Goal: Task Accomplishment & Management: Complete application form

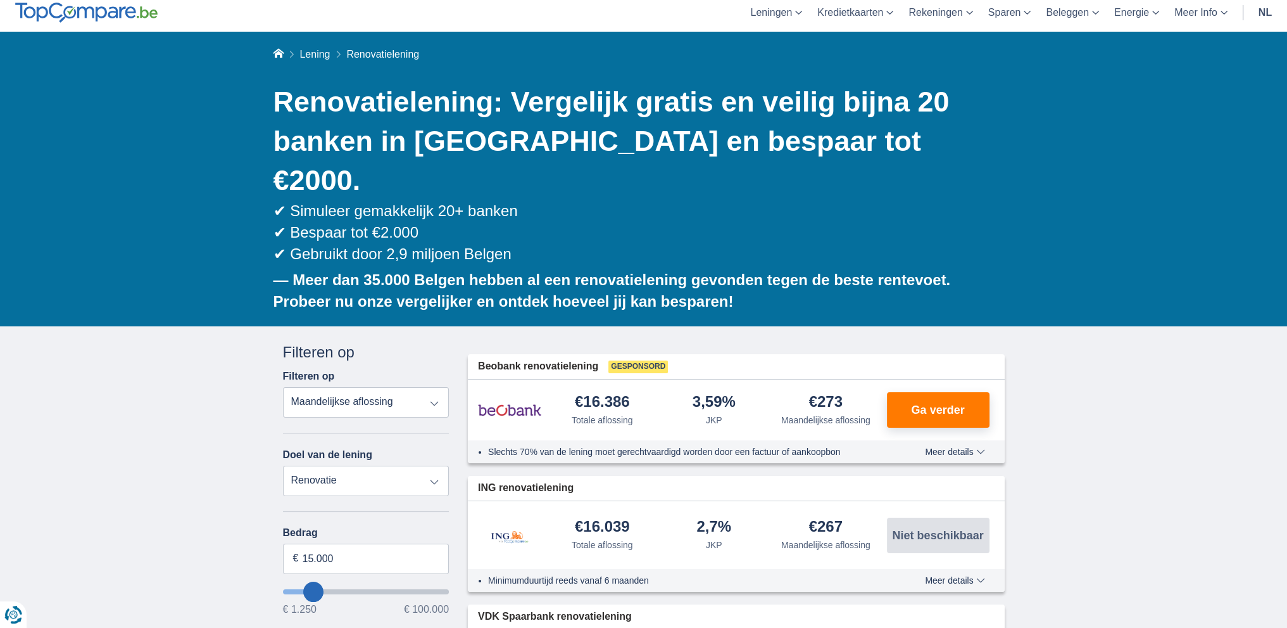
scroll to position [127, 0]
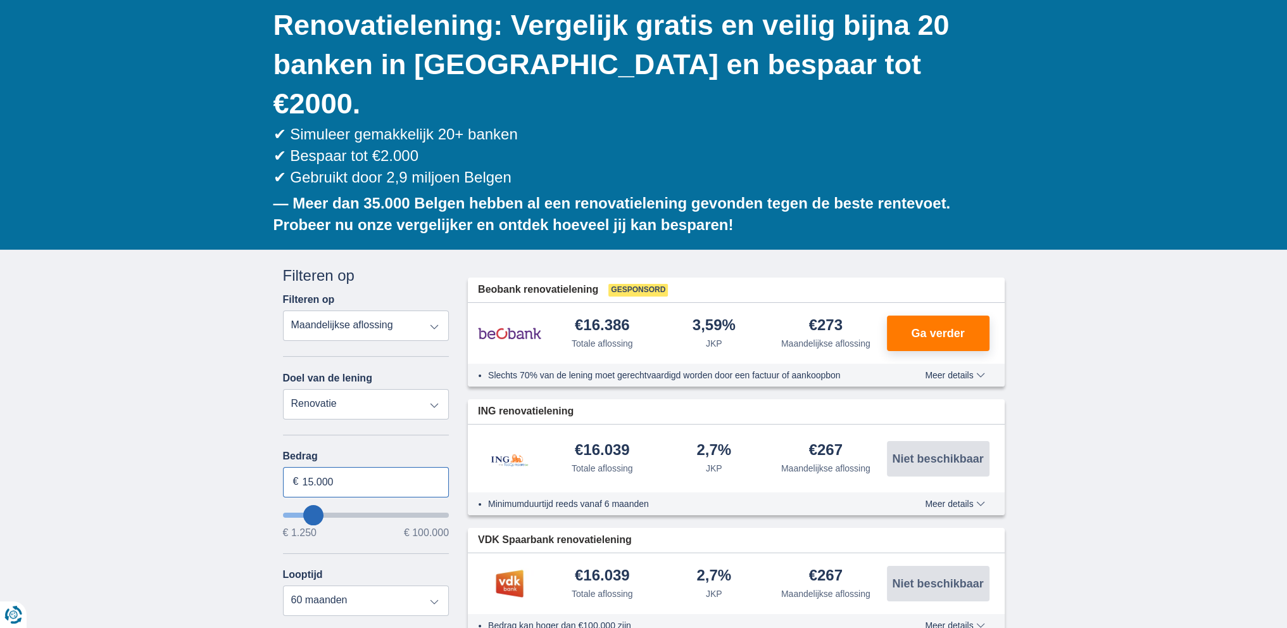
click at [322, 467] on input "15.000" at bounding box center [366, 482] width 167 height 30
type input "4.900"
type input "5250"
select select "36"
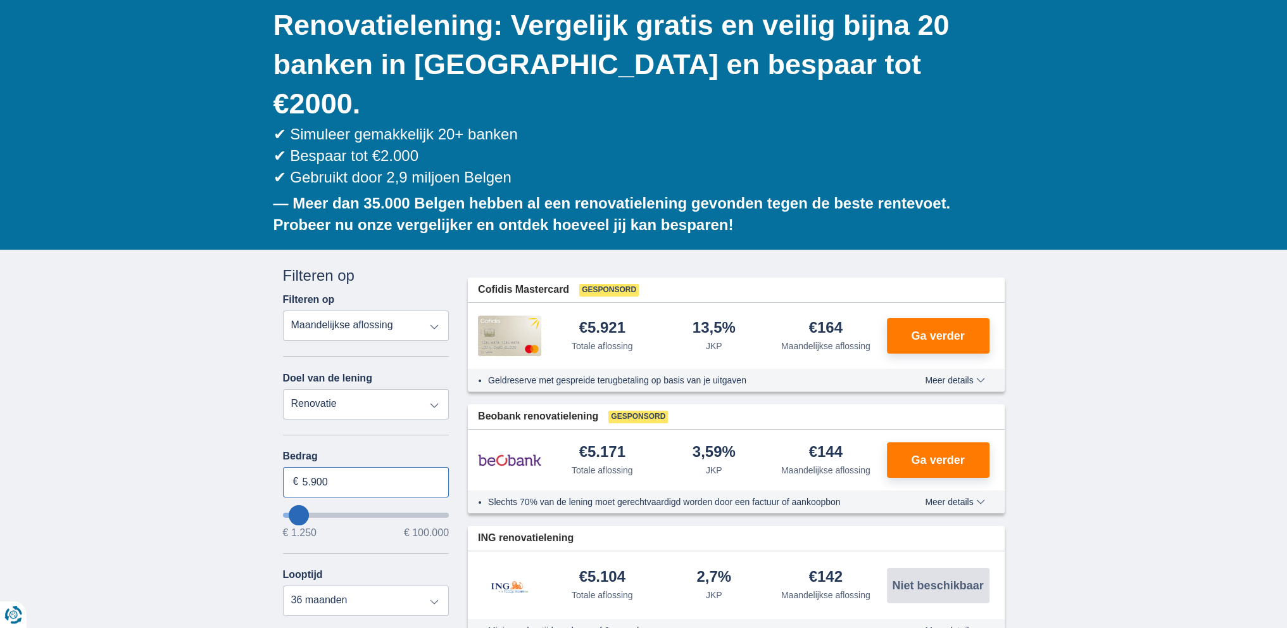
type input "5.900"
type input "6250"
select select "42"
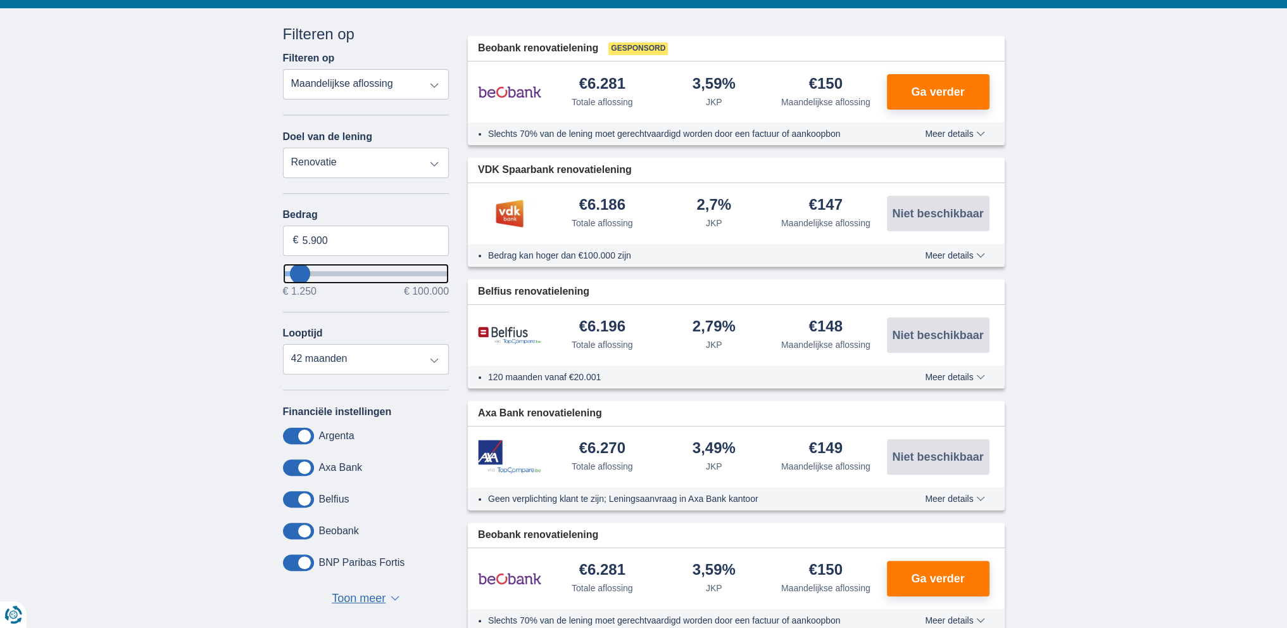
scroll to position [443, 0]
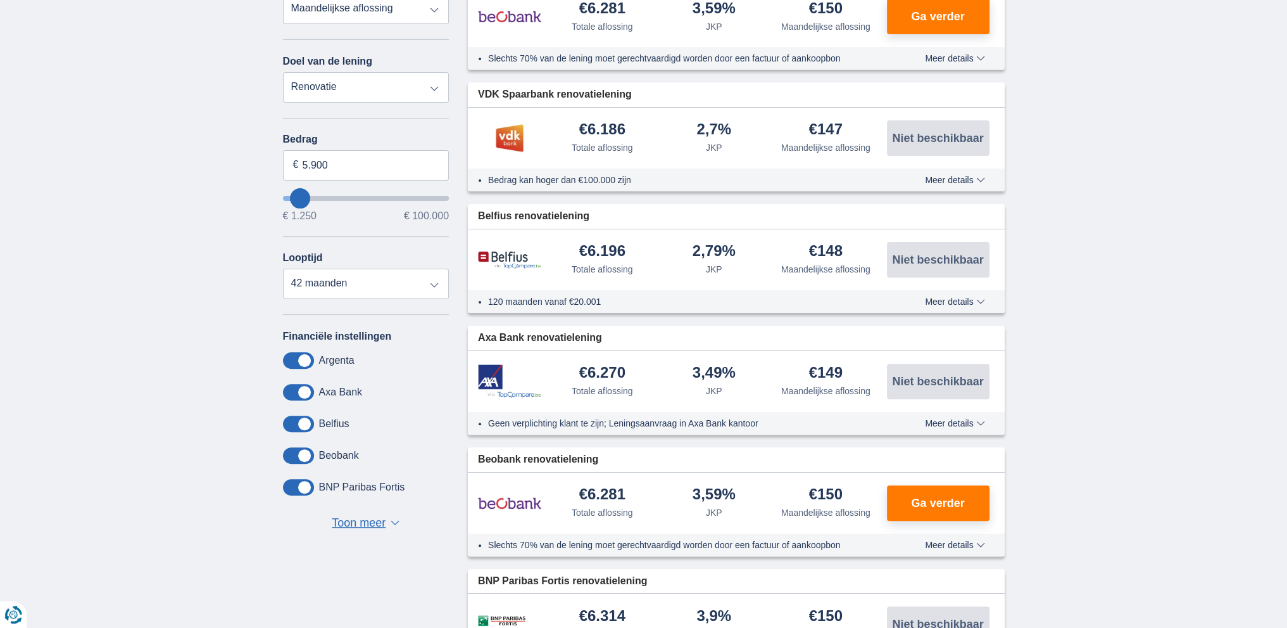
click at [357, 515] on span "Toon meer" at bounding box center [359, 523] width 54 height 16
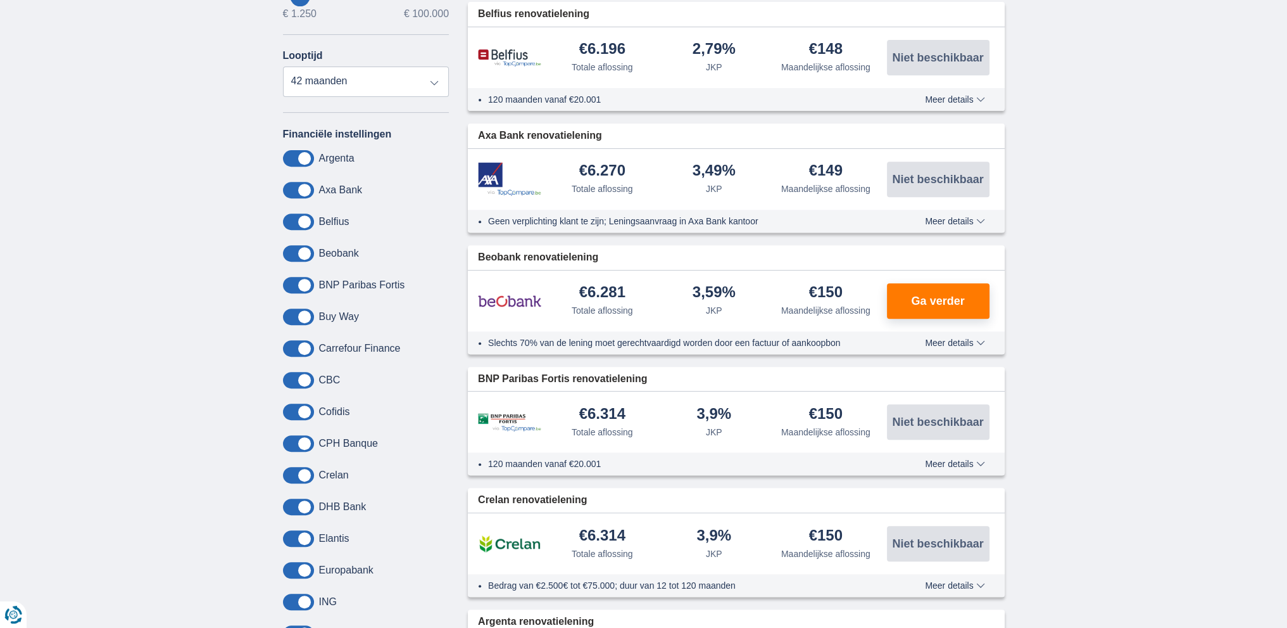
scroll to position [633, 0]
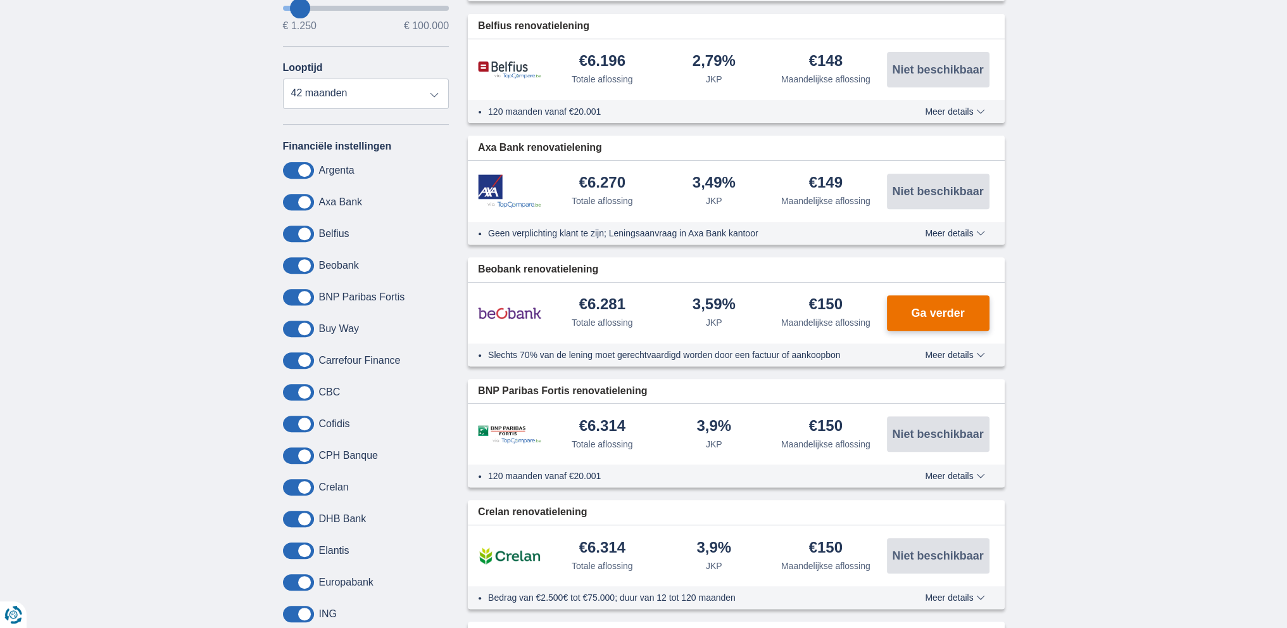
click at [930, 307] on span "Ga verder" at bounding box center [937, 312] width 53 height 11
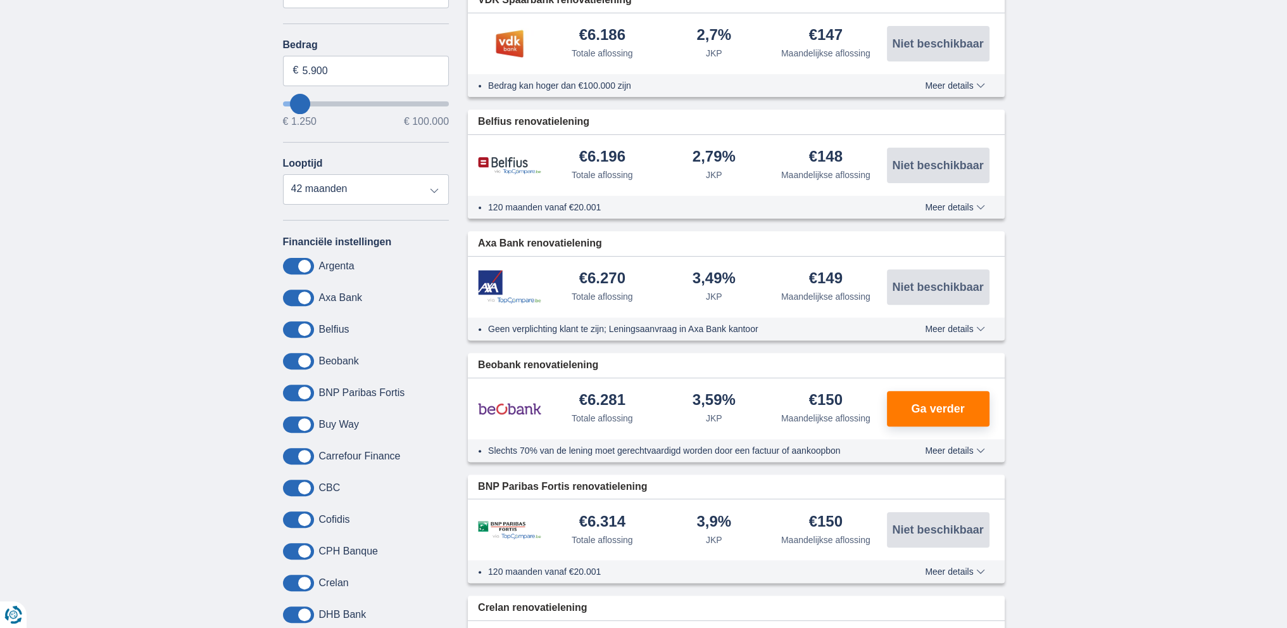
scroll to position [443, 0]
